Goal: Transaction & Acquisition: Purchase product/service

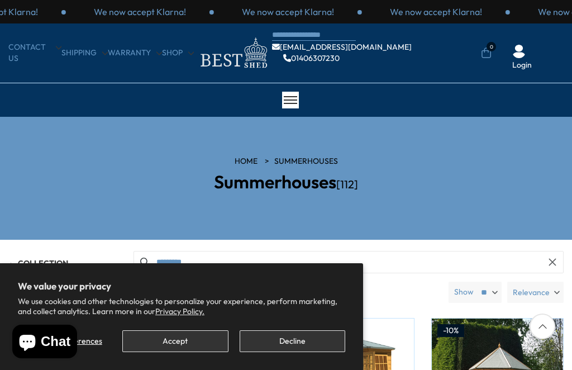
click at [201, 334] on button "Accept" at bounding box center [175, 341] width 106 height 22
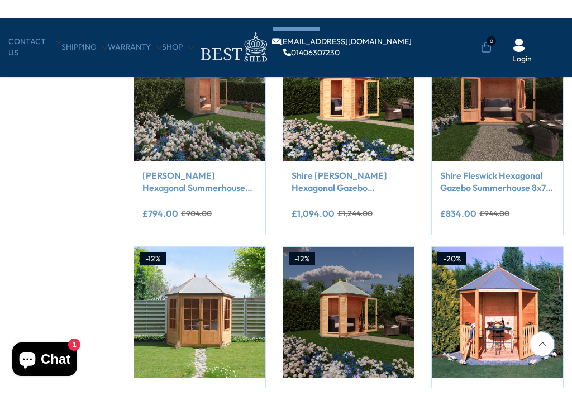
scroll to position [684, 0]
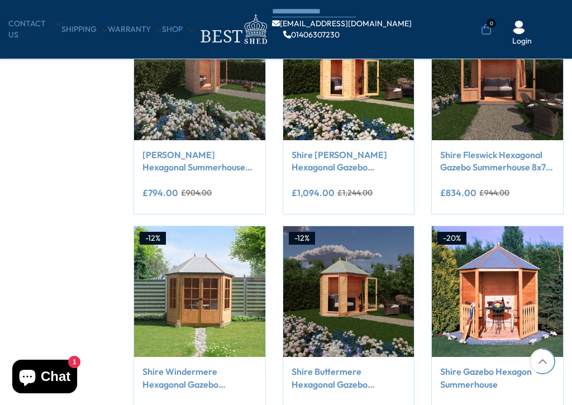
click at [212, 290] on img at bounding box center [199, 291] width 131 height 131
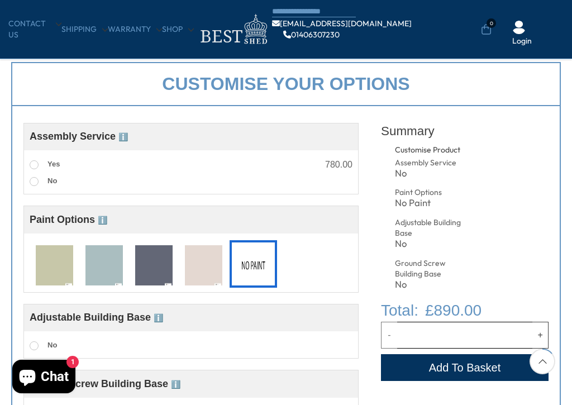
scroll to position [353, 0]
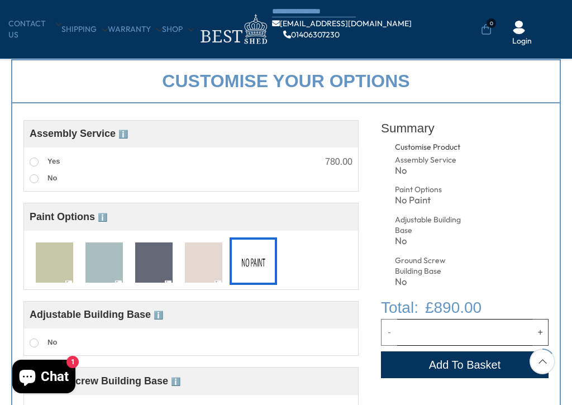
click at [30, 164] on label "Yes" at bounding box center [45, 162] width 30 height 15
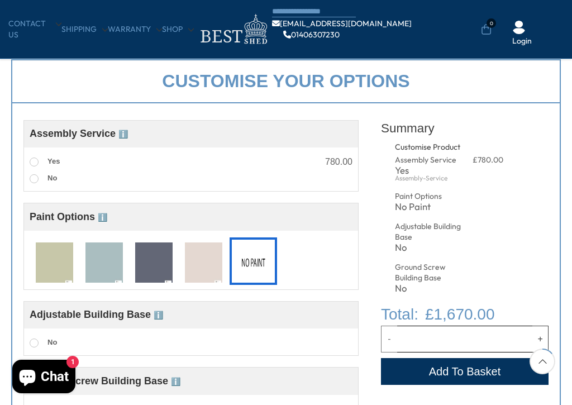
click at [36, 176] on span at bounding box center [34, 178] width 9 height 9
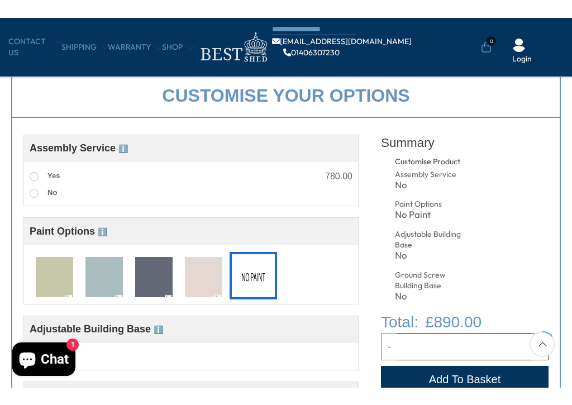
scroll to position [357, 0]
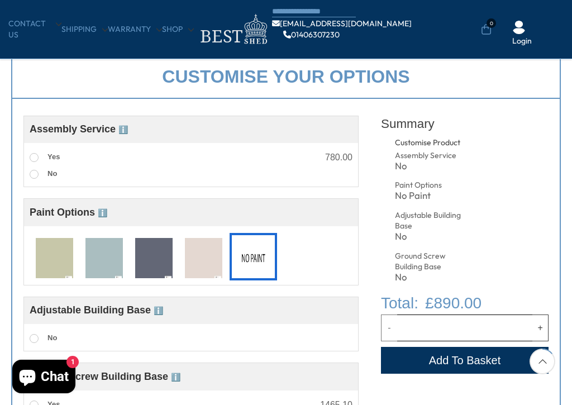
click at [34, 162] on span at bounding box center [34, 157] width 9 height 9
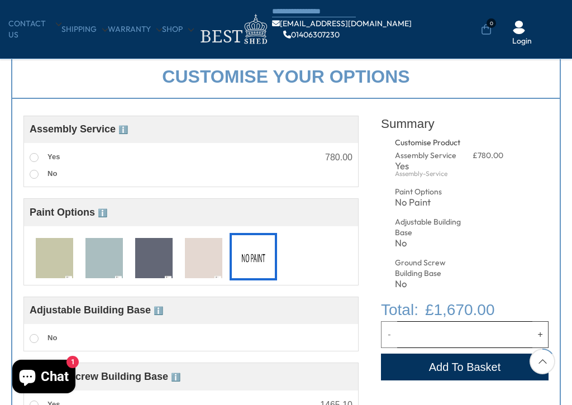
click at [34, 173] on span at bounding box center [34, 174] width 9 height 9
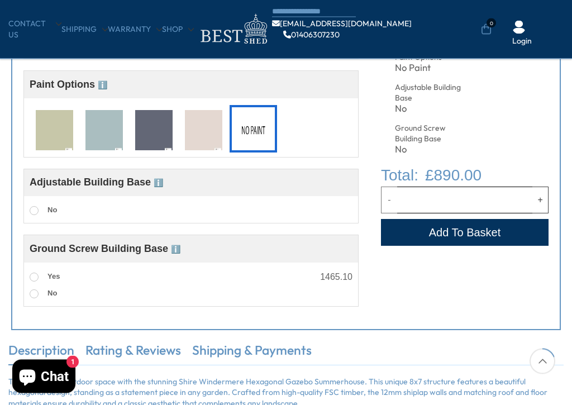
scroll to position [487, 0]
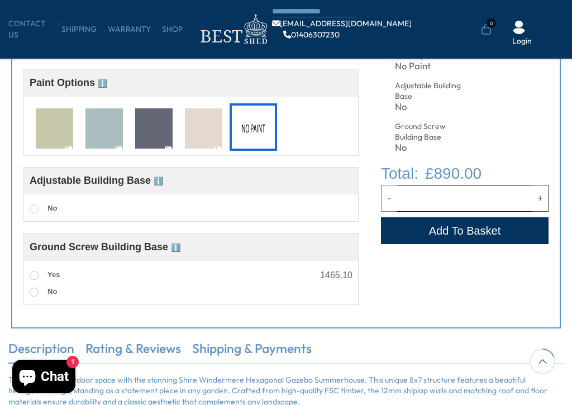
click at [49, 134] on img at bounding box center [54, 128] width 37 height 41
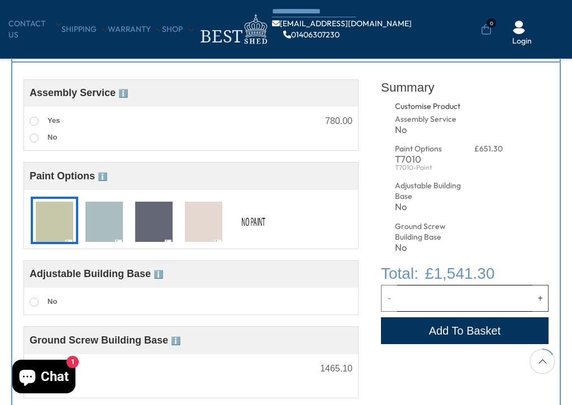
scroll to position [396, 0]
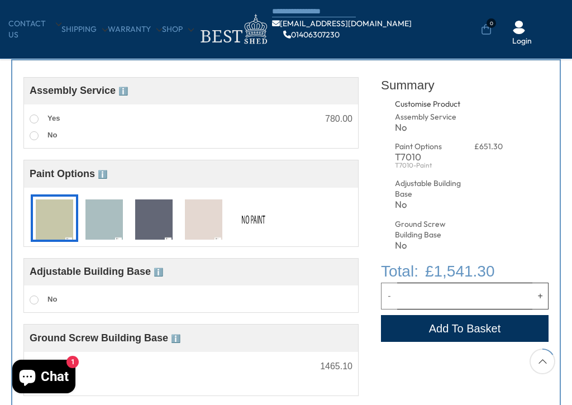
click at [265, 224] on img at bounding box center [253, 220] width 37 height 41
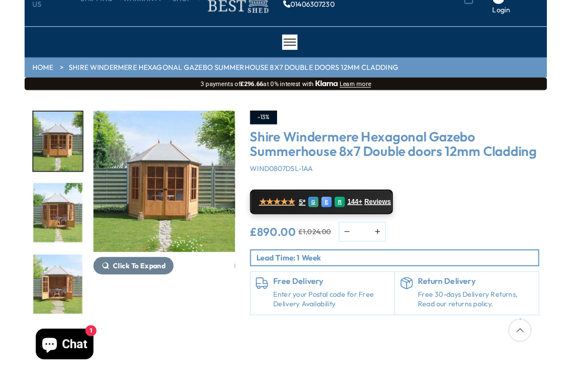
scroll to position [0, 0]
